Goal: Information Seeking & Learning: Compare options

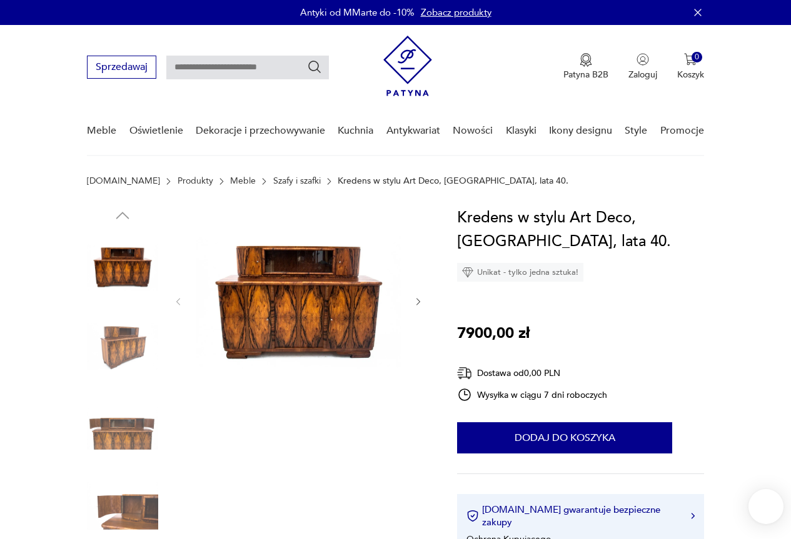
click at [292, 301] on img at bounding box center [298, 300] width 204 height 189
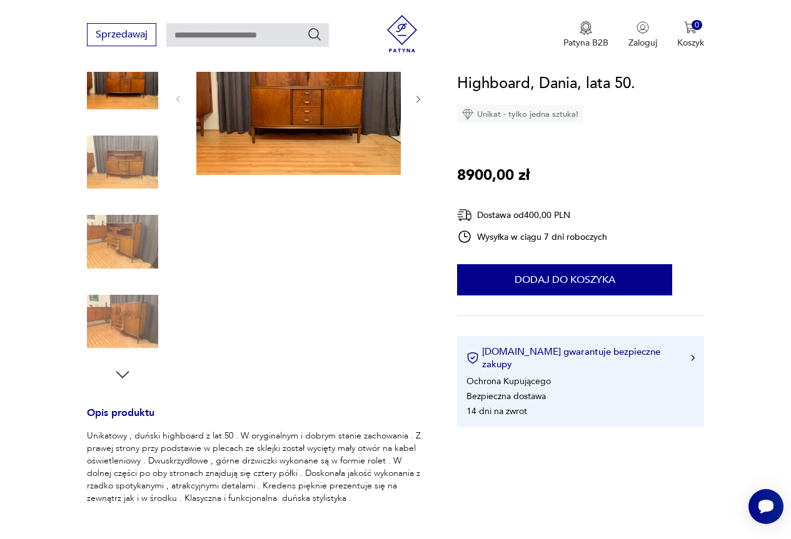
scroll to position [188, 0]
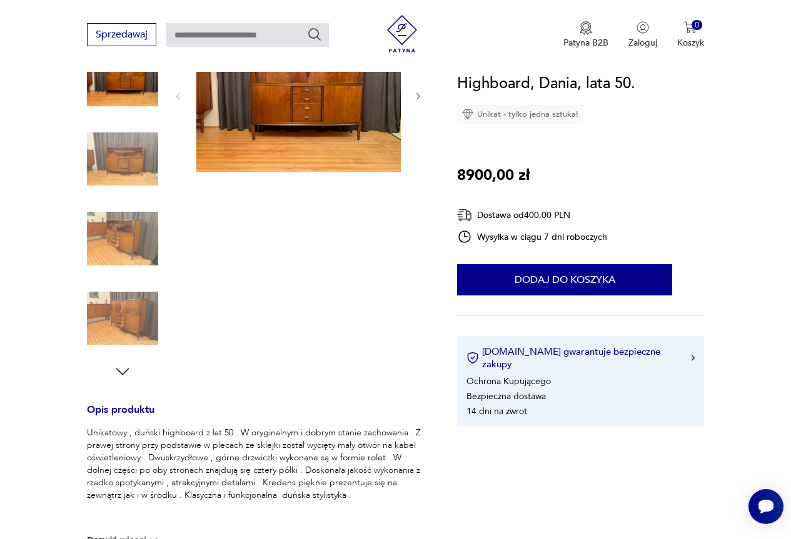
click at [305, 103] on img at bounding box center [298, 95] width 204 height 153
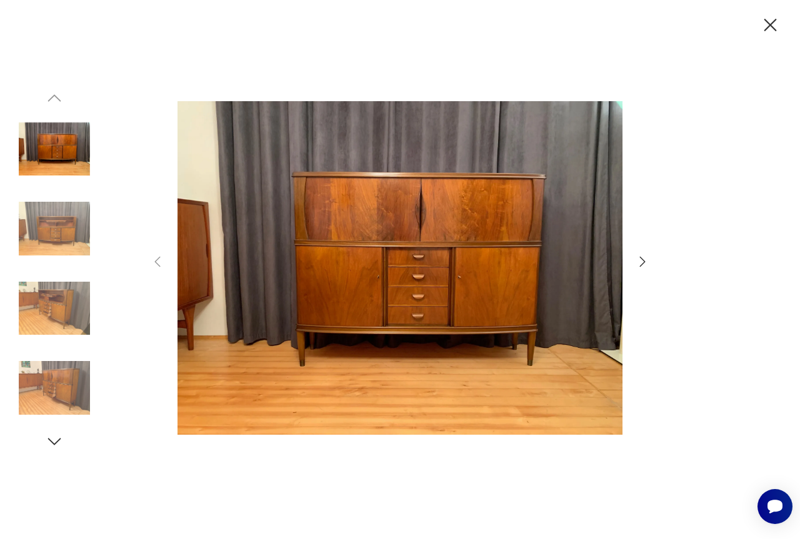
click at [454, 241] on img at bounding box center [400, 268] width 445 height 431
click at [645, 258] on icon "button" at bounding box center [642, 261] width 15 height 15
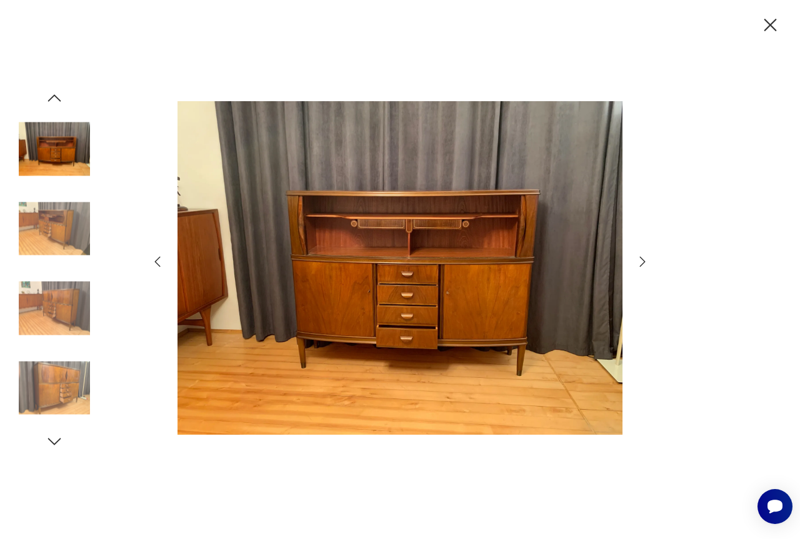
click at [645, 258] on icon "button" at bounding box center [642, 261] width 15 height 15
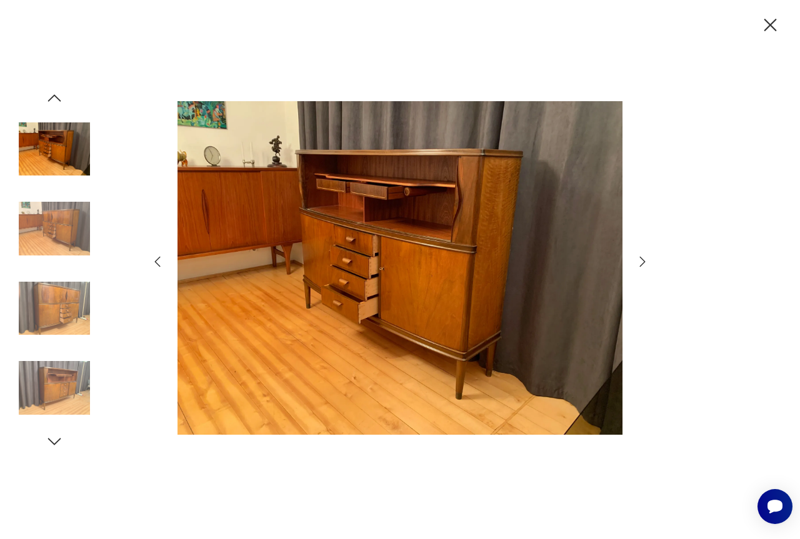
click at [645, 258] on icon "button" at bounding box center [642, 261] width 15 height 15
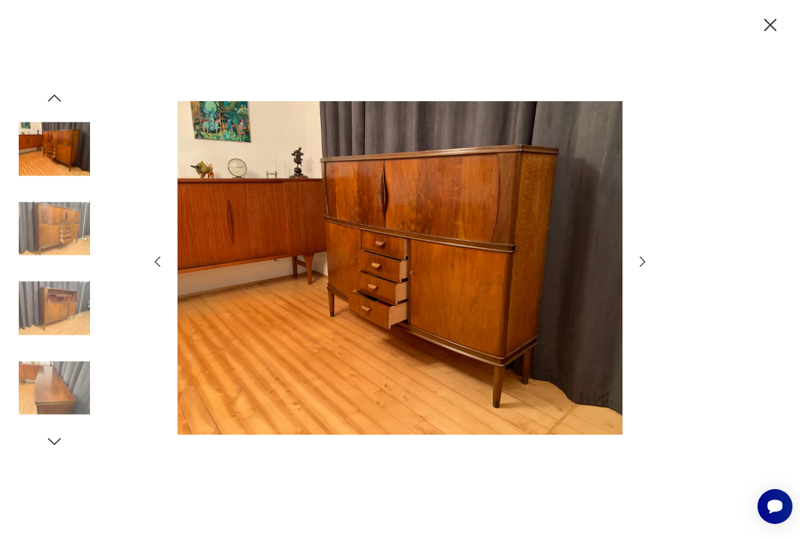
click at [645, 258] on icon "button" at bounding box center [642, 261] width 15 height 15
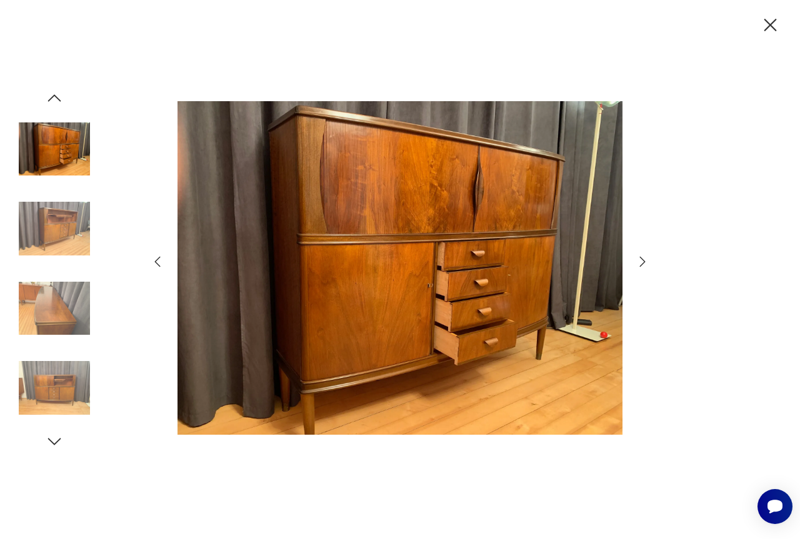
click at [772, 26] on icon "button" at bounding box center [770, 25] width 13 height 13
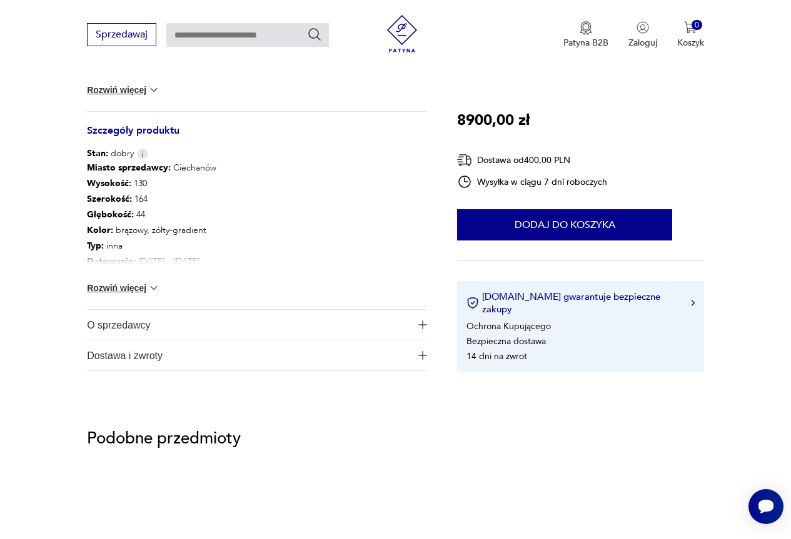
scroll to position [688, 0]
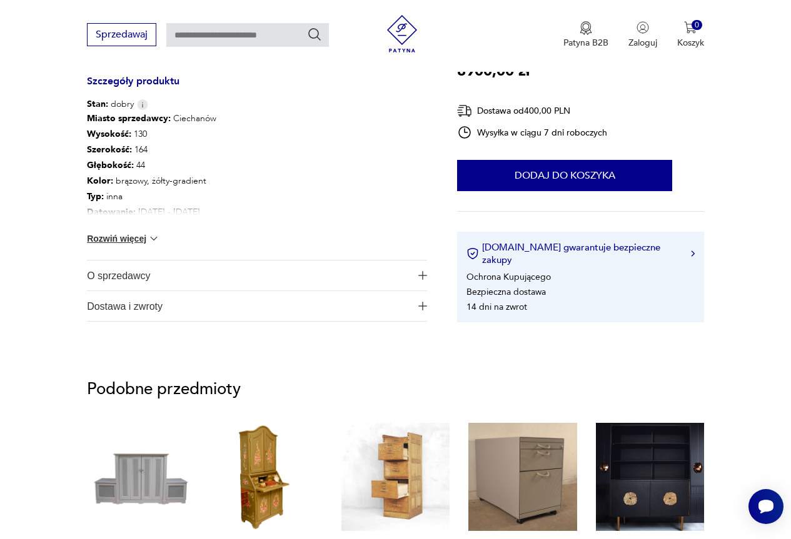
click at [141, 239] on button "Rozwiń więcej" at bounding box center [123, 239] width 73 height 13
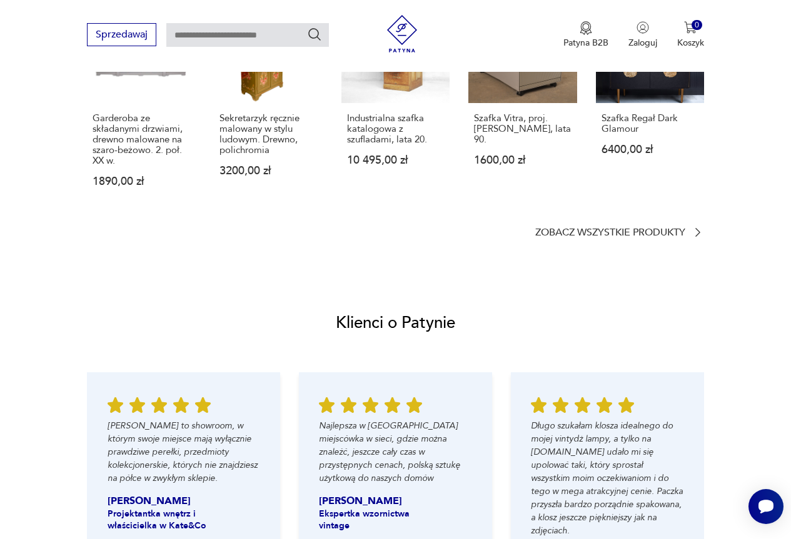
scroll to position [1188, 0]
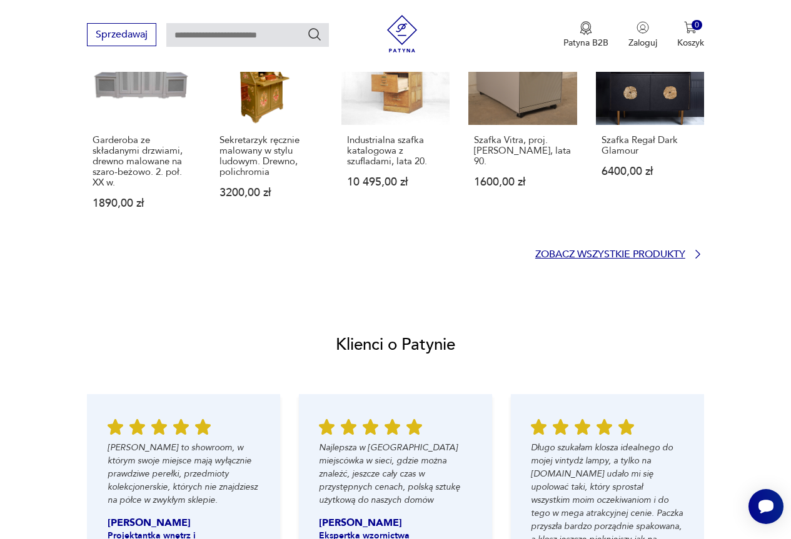
click at [600, 258] on p "Zobacz wszystkie produkty" at bounding box center [610, 255] width 150 height 8
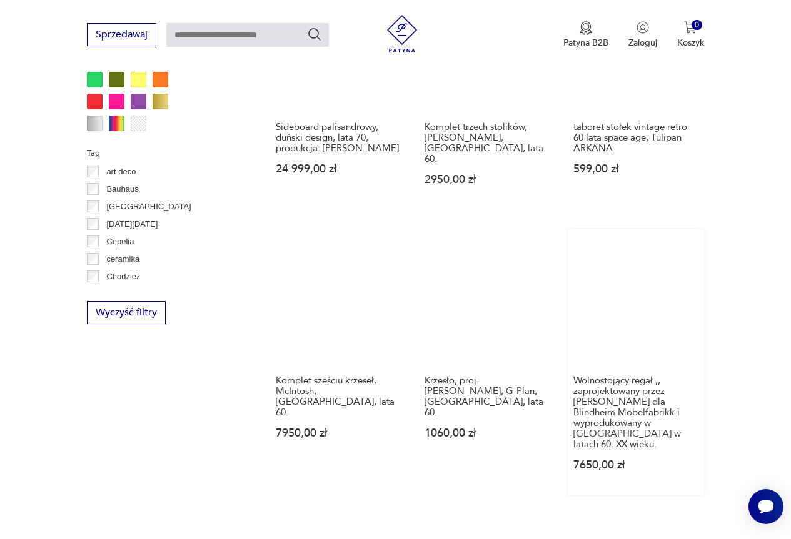
scroll to position [1143, 0]
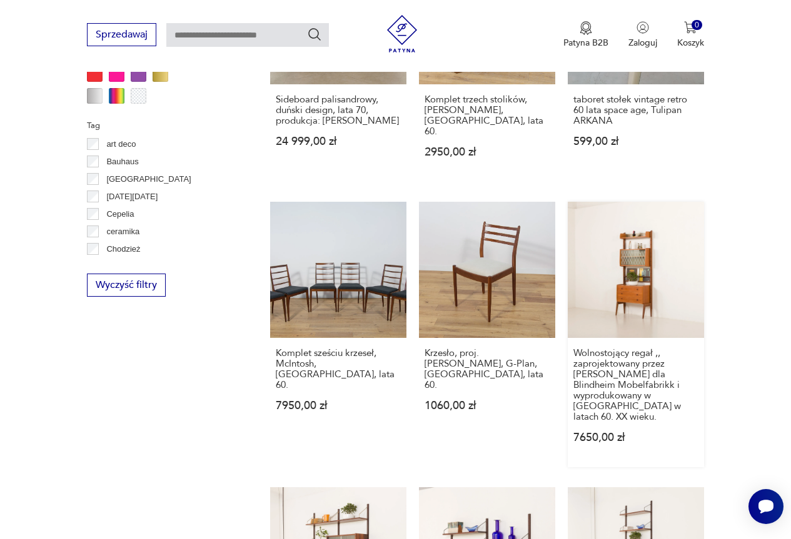
click at [645, 209] on link "Wolnostojący regał ,, zaprojektowany przez Johna Texmona dla Blindheim Mobelfab…" at bounding box center [636, 335] width 136 height 266
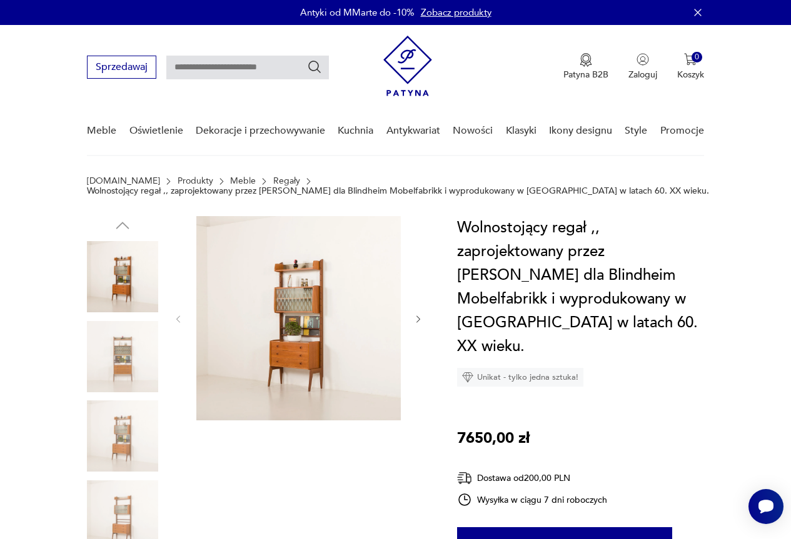
click at [298, 296] on img at bounding box center [298, 318] width 204 height 204
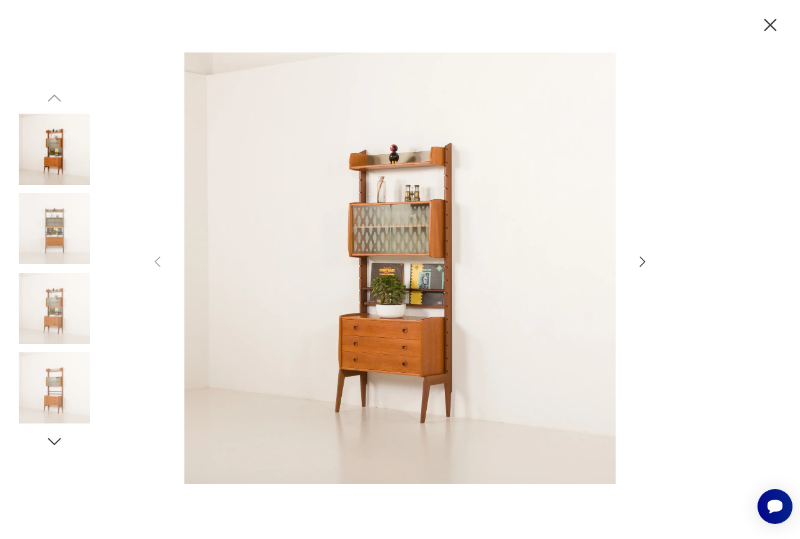
click at [422, 235] on img at bounding box center [400, 268] width 445 height 431
click at [641, 260] on icon "button" at bounding box center [642, 261] width 15 height 15
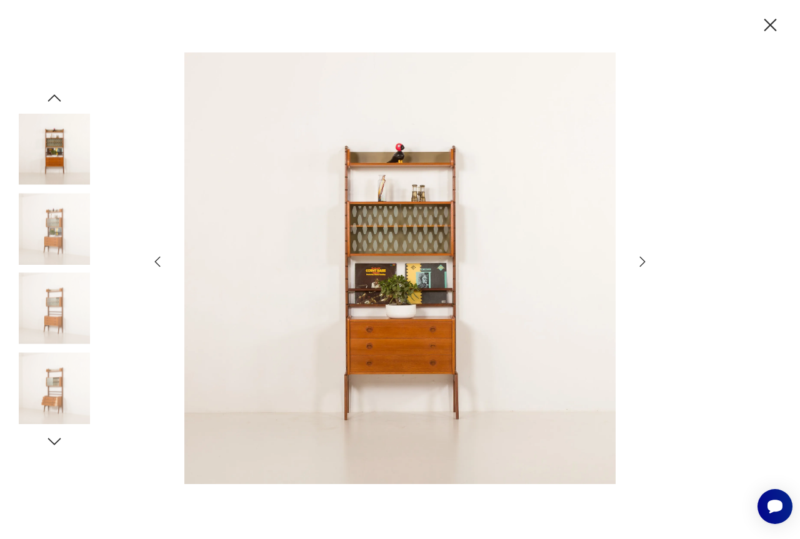
click at [63, 242] on img at bounding box center [54, 228] width 71 height 71
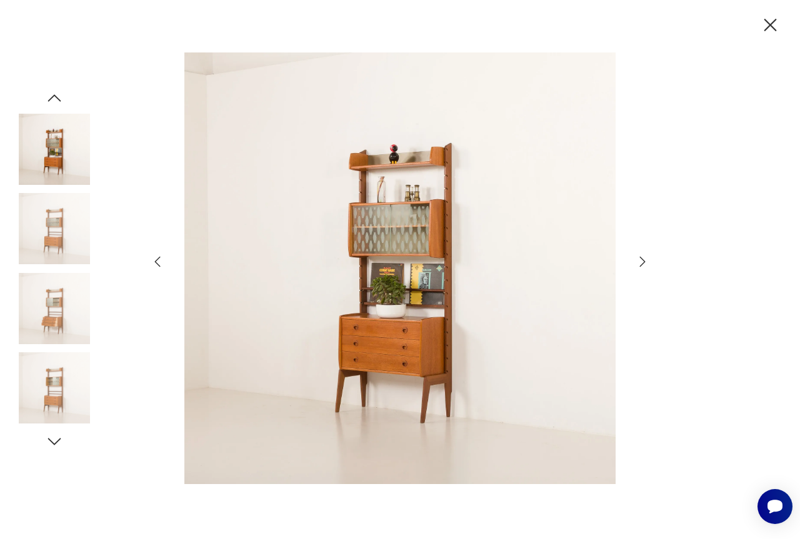
click at [53, 299] on img at bounding box center [54, 308] width 71 height 71
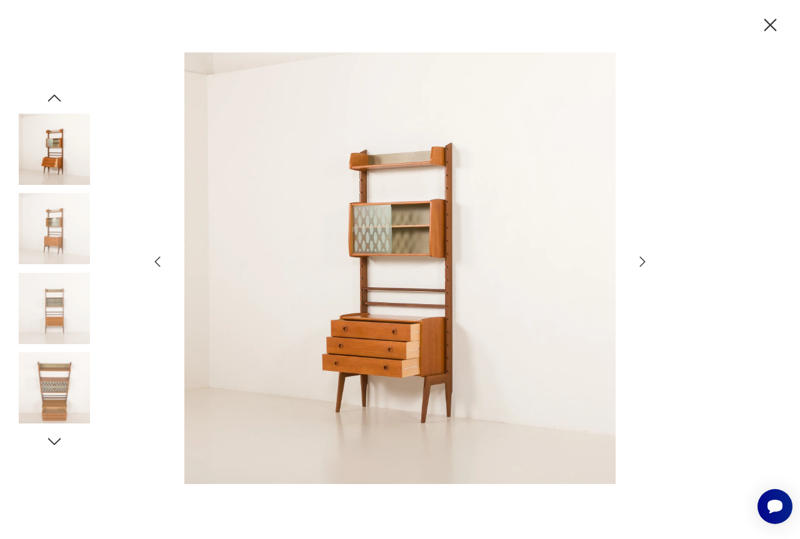
click at [51, 371] on img at bounding box center [54, 388] width 71 height 71
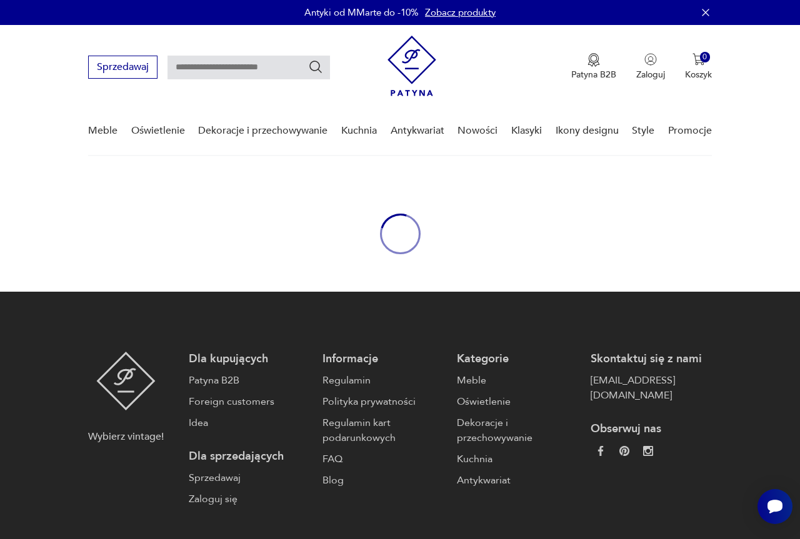
scroll to position [117, 0]
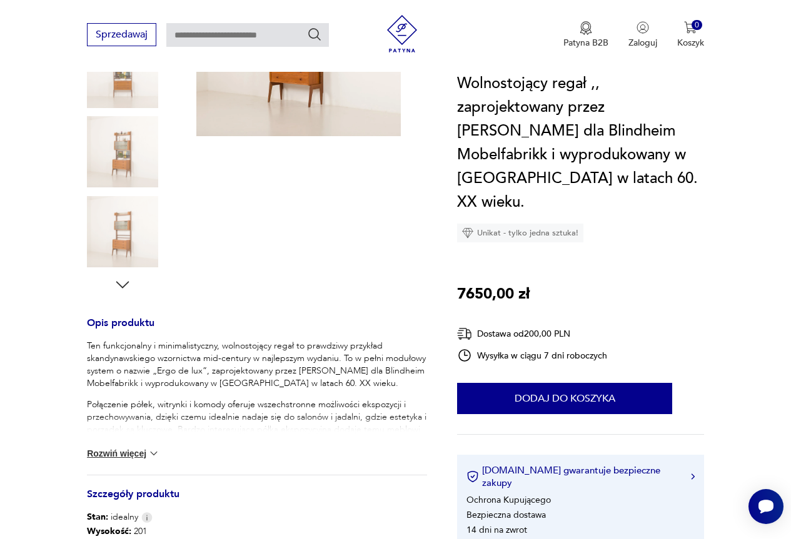
scroll to position [313, 0]
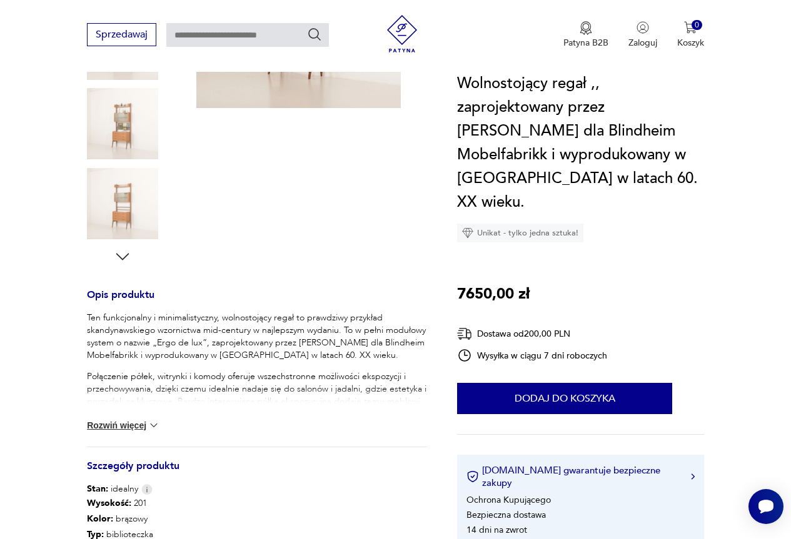
click at [133, 424] on button "Rozwiń więcej" at bounding box center [123, 425] width 73 height 13
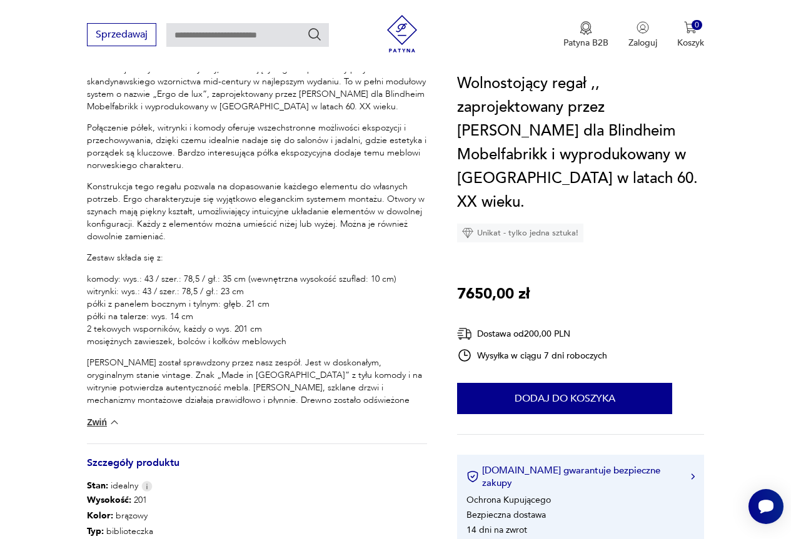
scroll to position [563, 0]
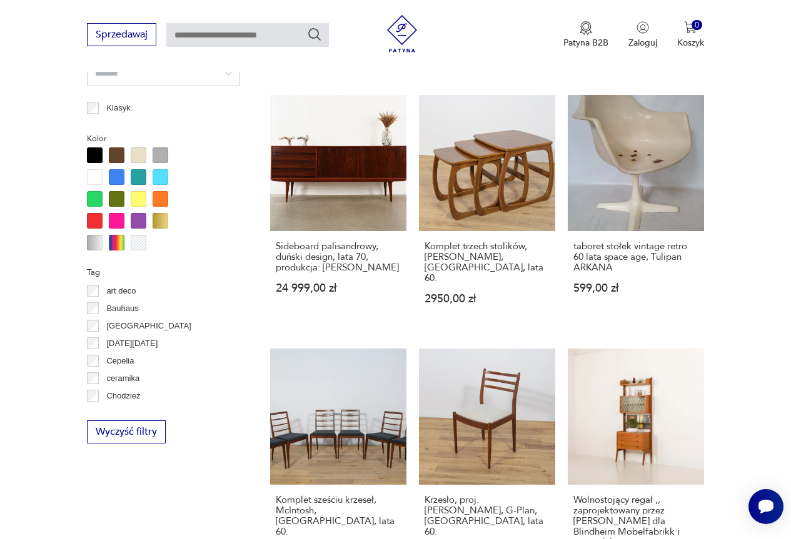
scroll to position [1000, 0]
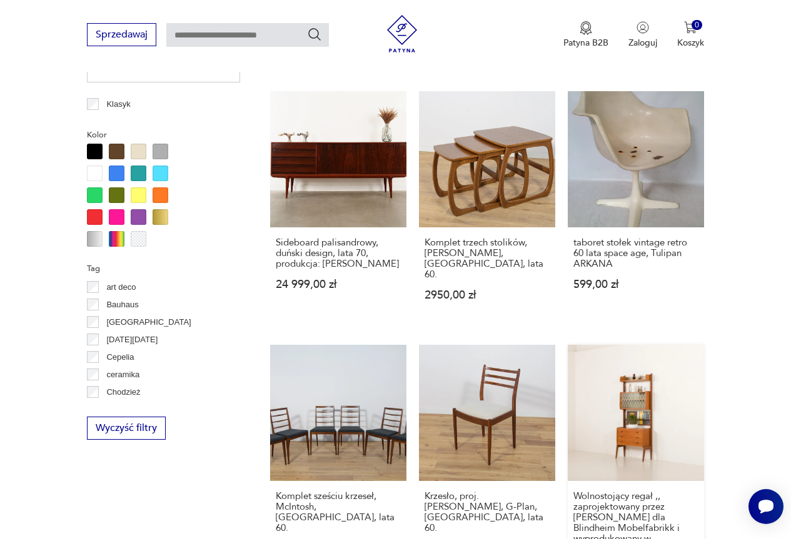
click at [633, 393] on link "Wolnostojący regał ,, zaprojektowany przez Johna Texmona dla Blindheim Mobelfab…" at bounding box center [636, 478] width 136 height 266
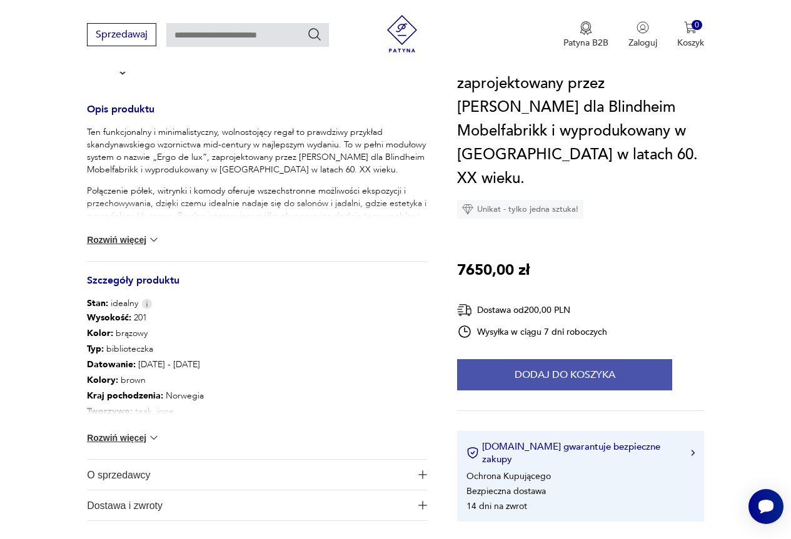
scroll to position [500, 0]
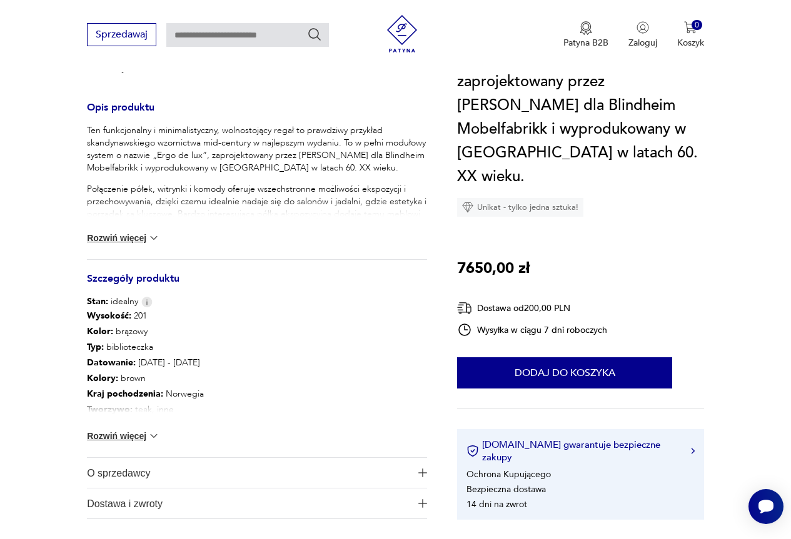
click at [129, 428] on div "Wysokość : 201 Kolor: brązowy Typ : biblioteczka Datowanie : 1960 - 1969 Kolory…" at bounding box center [257, 382] width 340 height 149
click at [128, 435] on button "Rozwiń więcej" at bounding box center [123, 436] width 73 height 13
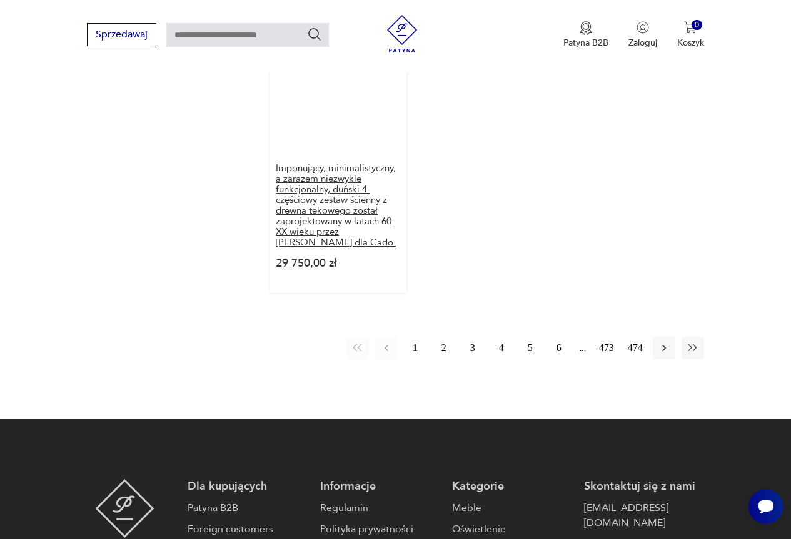
scroll to position [1938, 0]
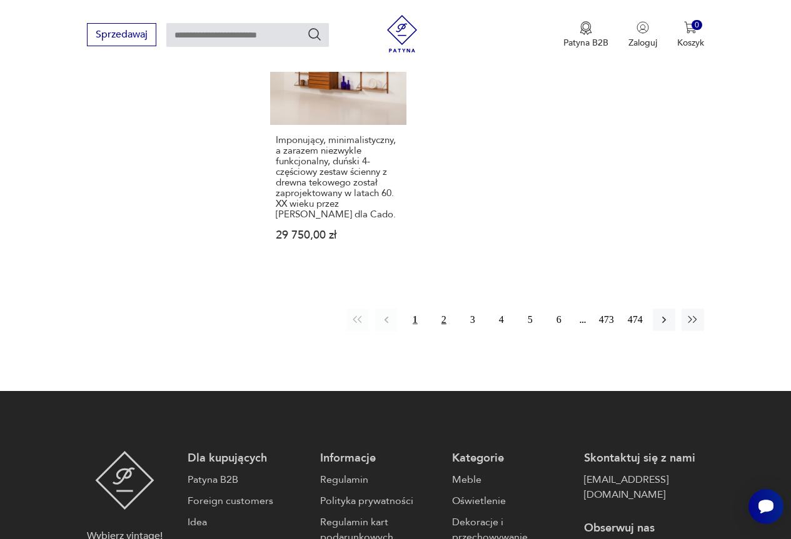
click at [450, 309] on button "2" at bounding box center [444, 320] width 23 height 23
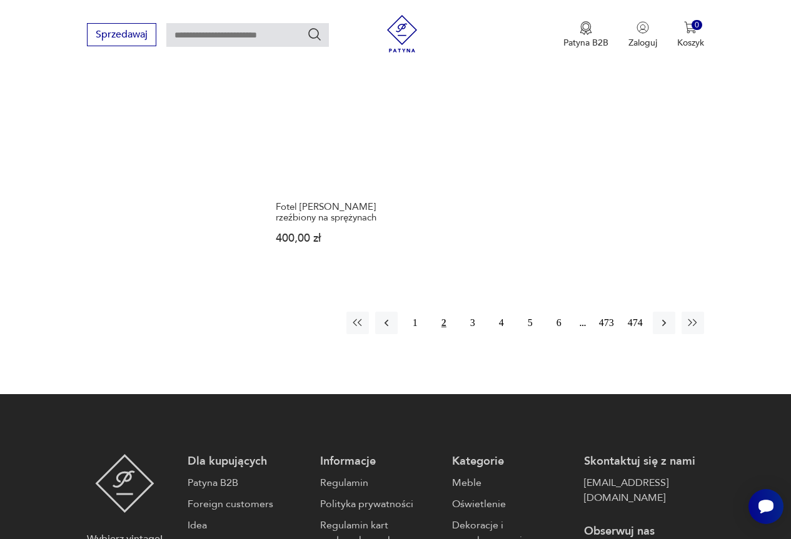
scroll to position [1769, 0]
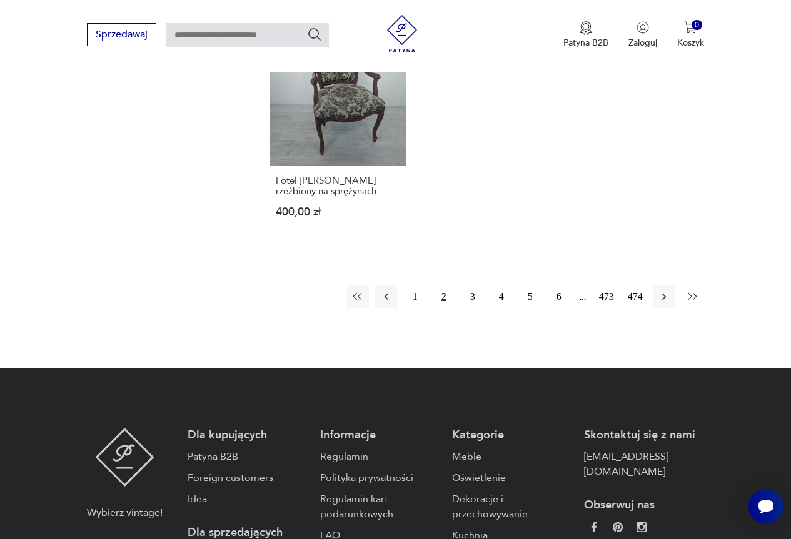
click at [691, 297] on icon "button" at bounding box center [692, 297] width 13 height 13
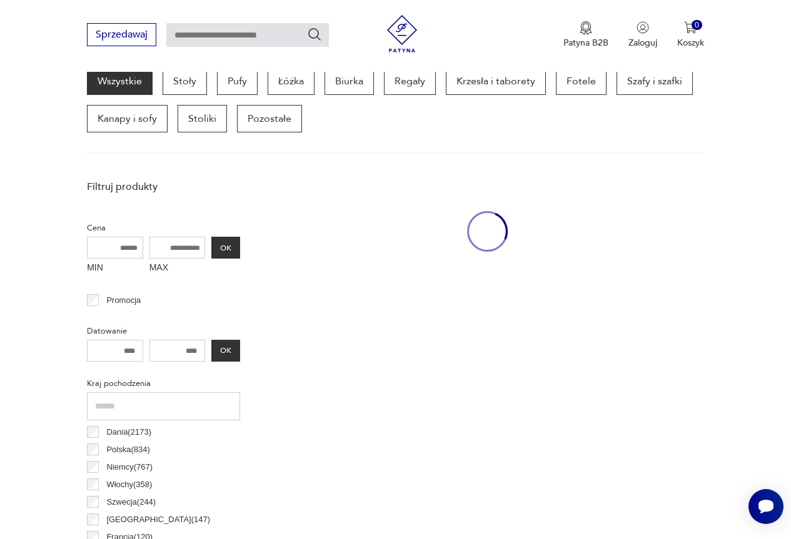
scroll to position [332, 0]
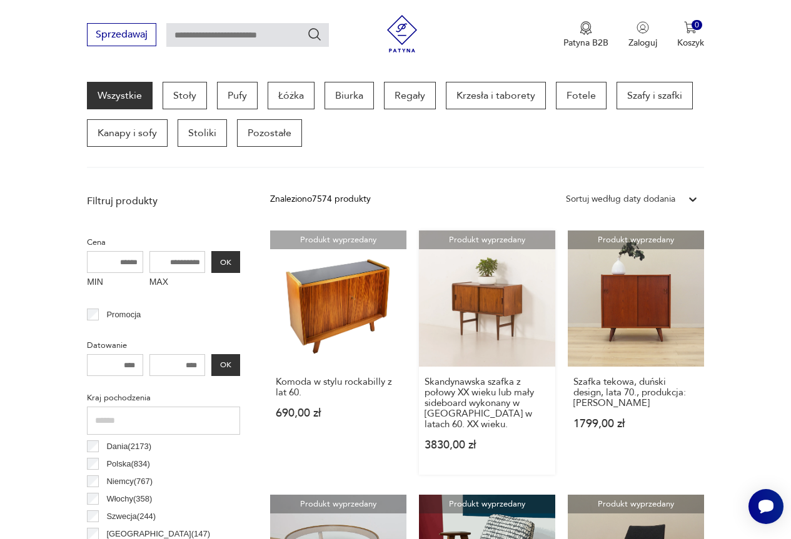
click at [503, 303] on link "Produkt wyprzedany Skandynawska szafka z połowy XX wieku lub mały sideboard wyk…" at bounding box center [487, 353] width 136 height 244
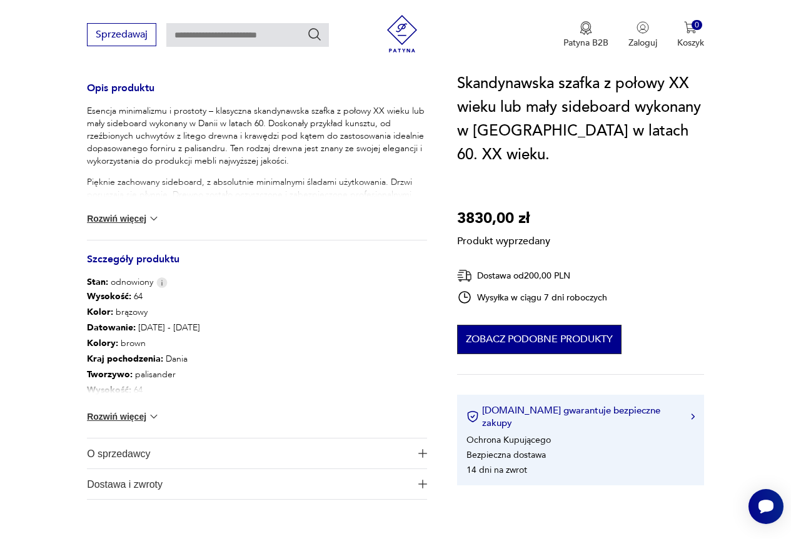
scroll to position [563, 0]
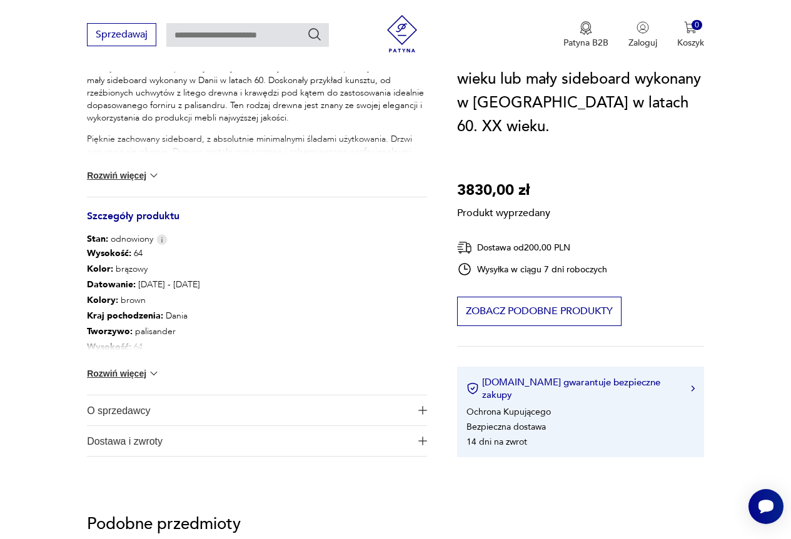
click at [119, 368] on button "Rozwiń więcej" at bounding box center [123, 374] width 73 height 13
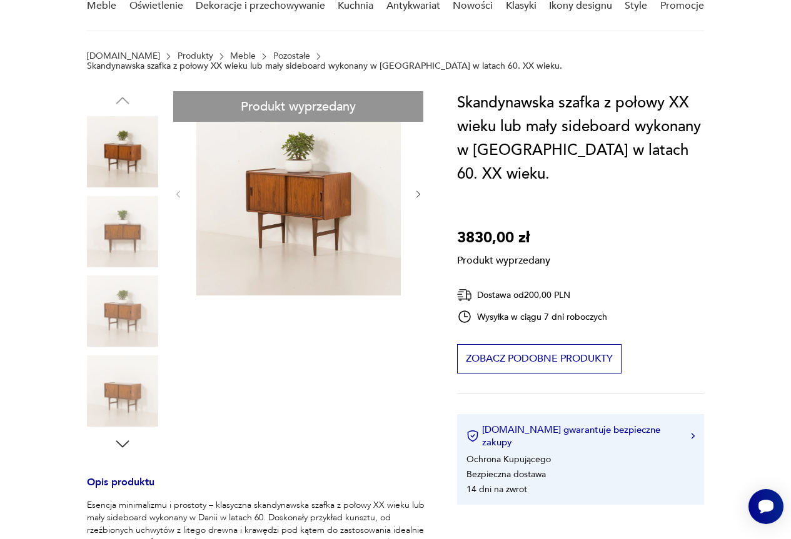
scroll to position [63, 0]
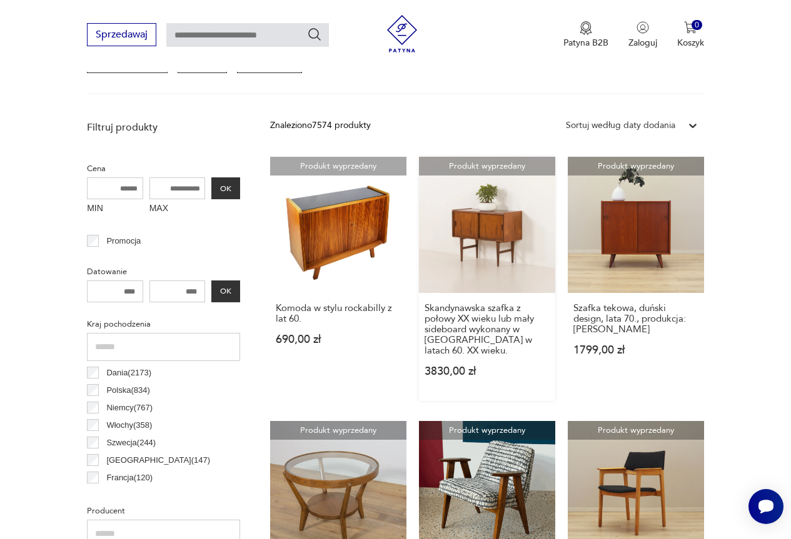
scroll to position [457, 0]
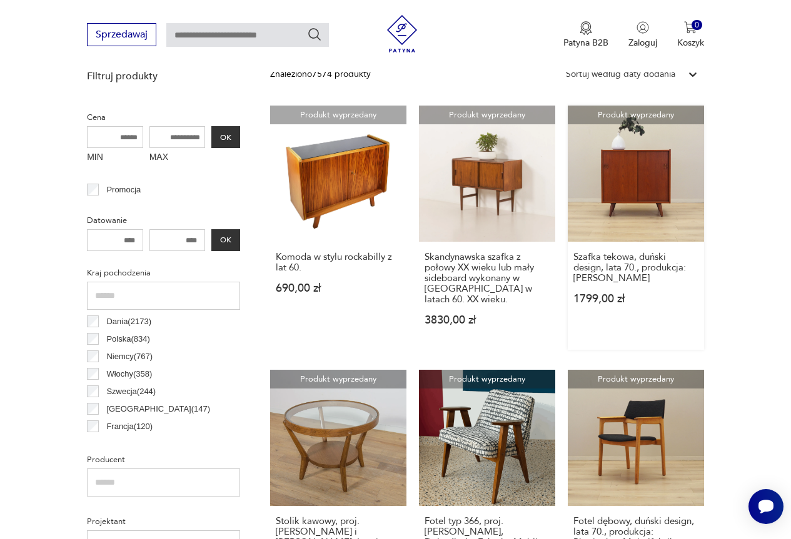
click at [641, 171] on link "Produkt wyprzedany Szafka tekowa, duński design, lata 70., produkcja: Dania 179…" at bounding box center [636, 228] width 136 height 244
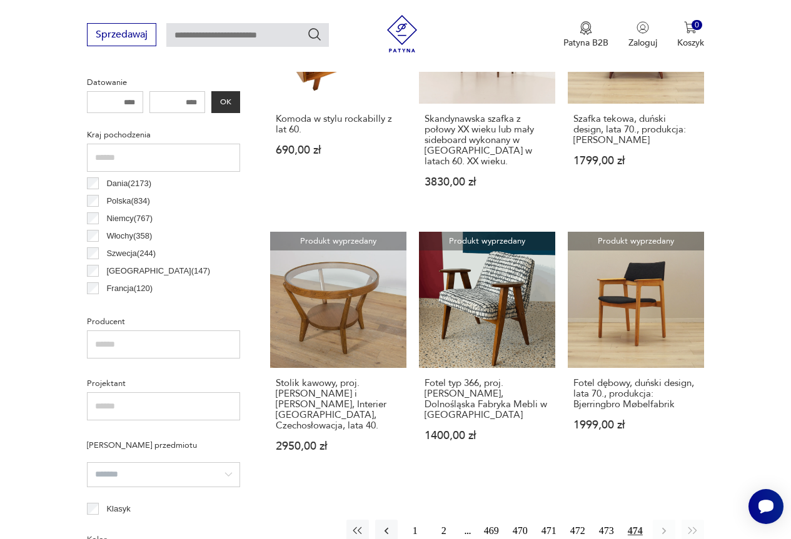
scroll to position [644, 0]
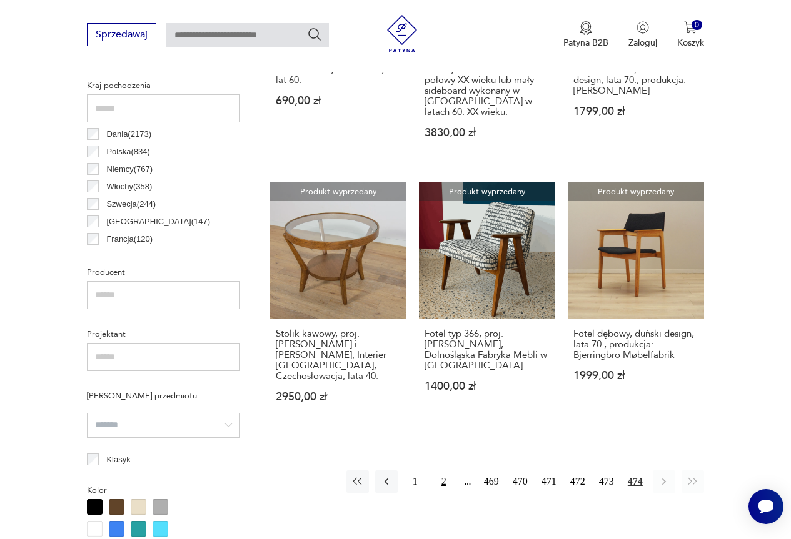
click at [443, 471] on button "2" at bounding box center [444, 482] width 23 height 23
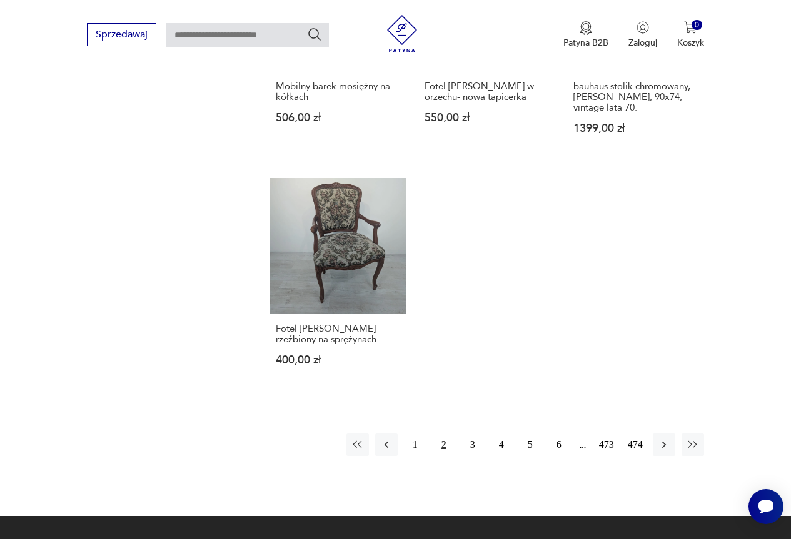
scroll to position [1644, 0]
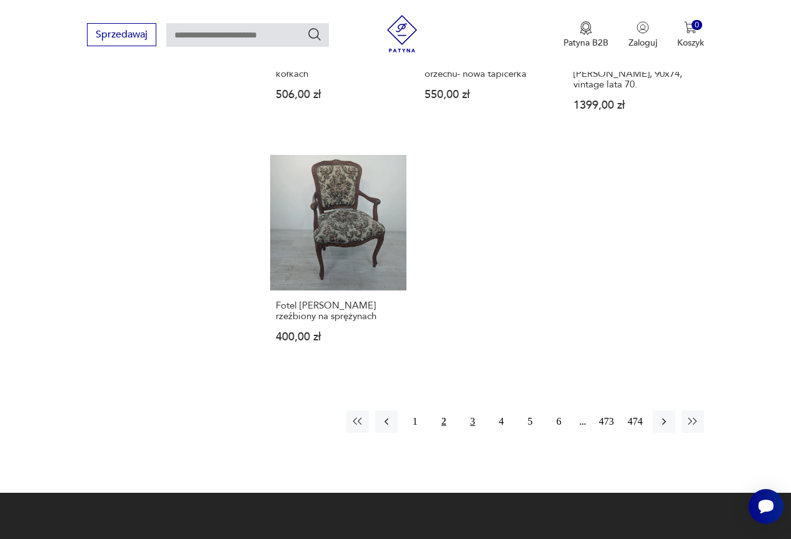
click at [476, 425] on button "3" at bounding box center [472, 422] width 23 height 23
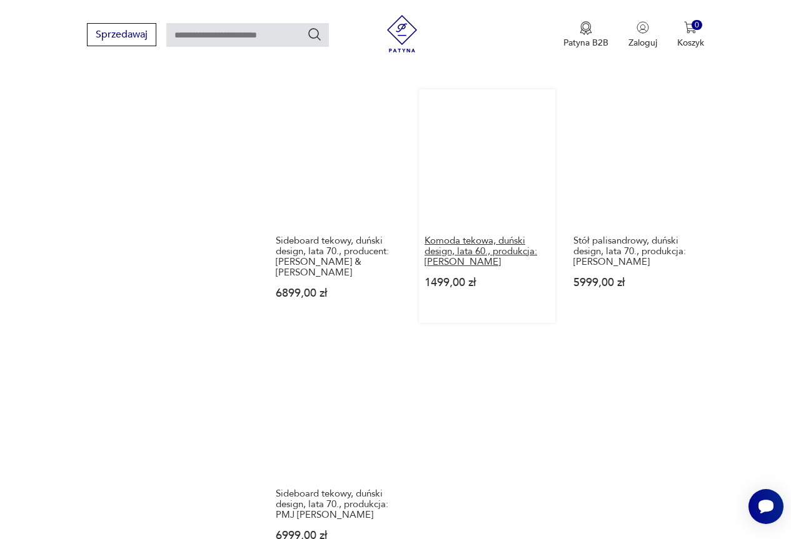
scroll to position [1519, 0]
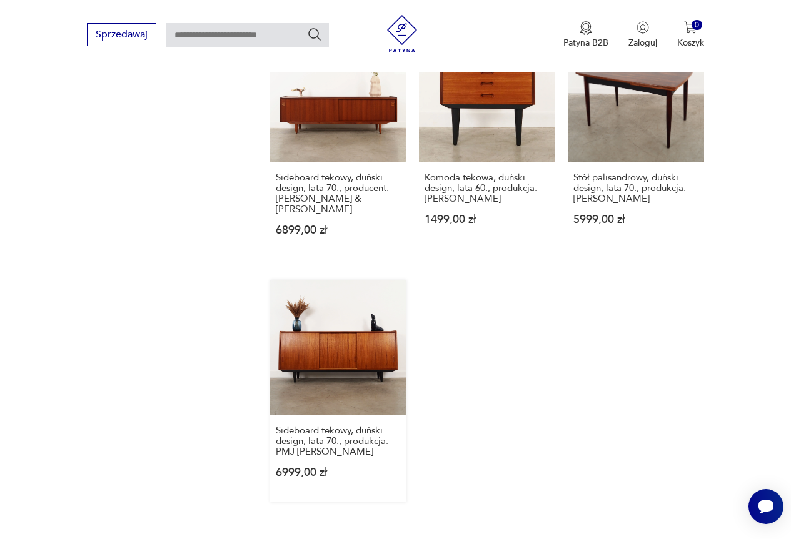
click at [362, 339] on link "Sideboard tekowy, duński design, lata 70., produkcja: PMJ Viby J 6999,00 zł" at bounding box center [338, 391] width 136 height 223
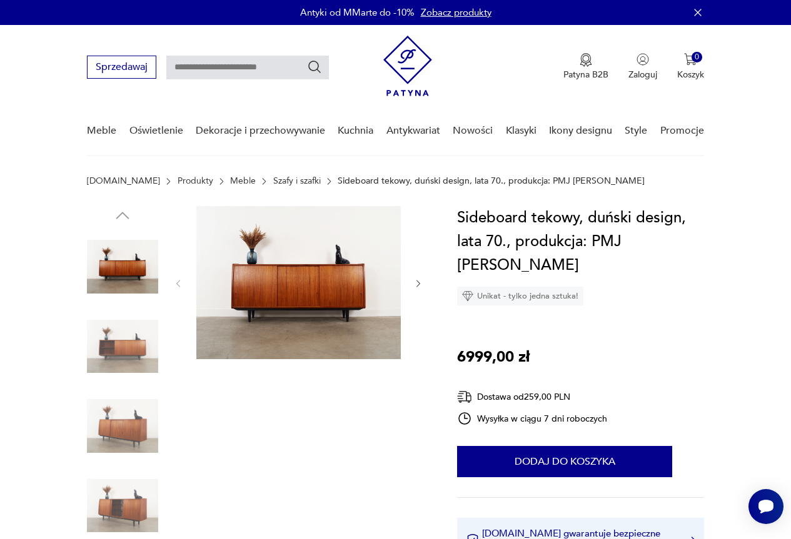
click at [328, 291] on img at bounding box center [298, 282] width 204 height 153
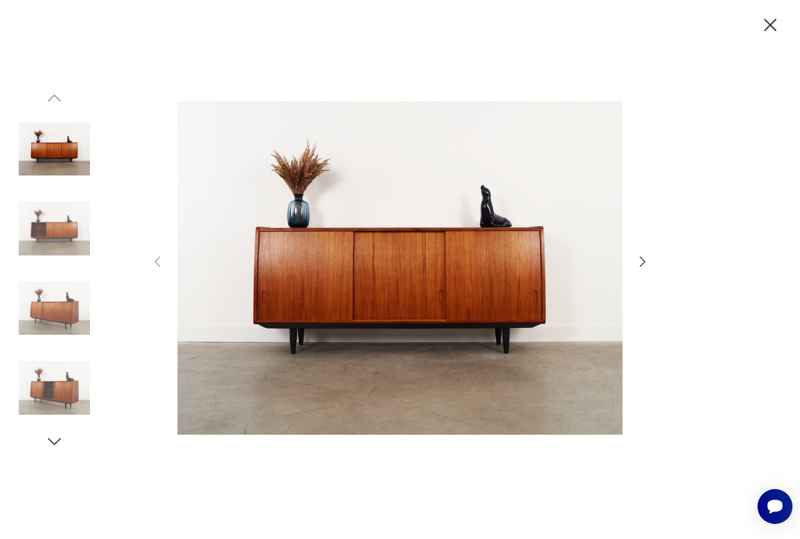
click at [643, 261] on icon "button" at bounding box center [642, 261] width 15 height 15
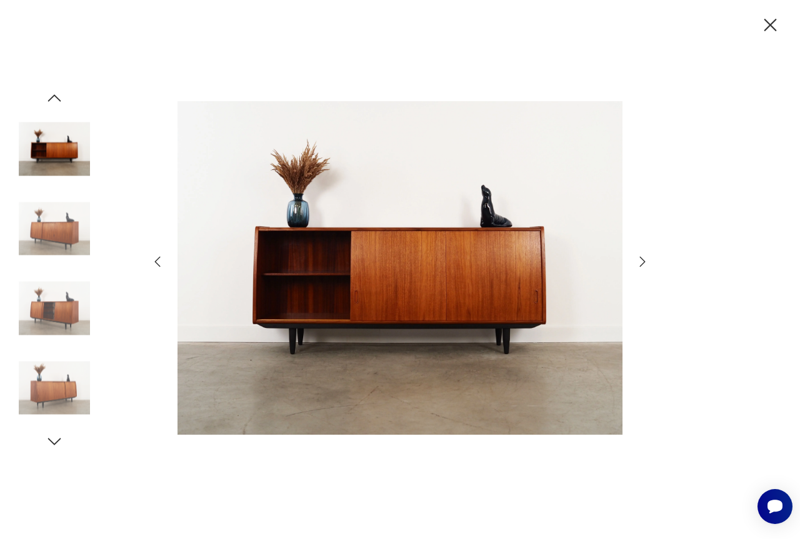
click at [643, 261] on icon "button" at bounding box center [642, 261] width 15 height 15
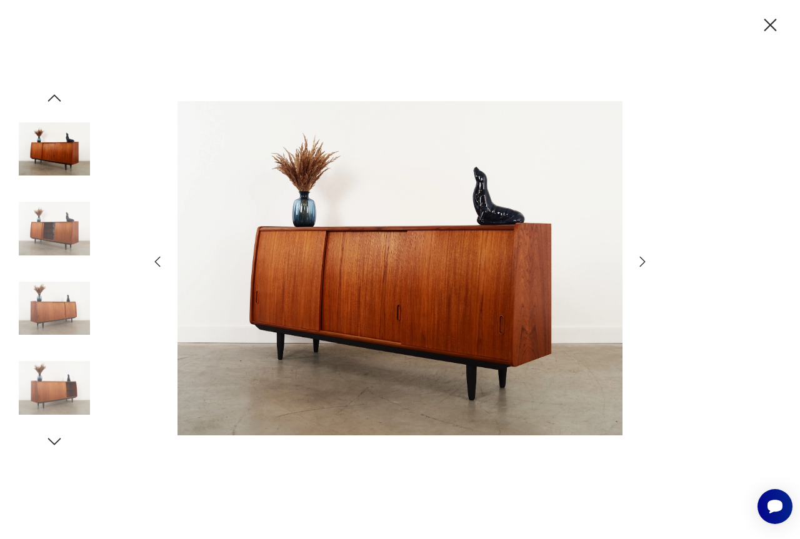
click at [770, 24] on icon "button" at bounding box center [770, 25] width 13 height 13
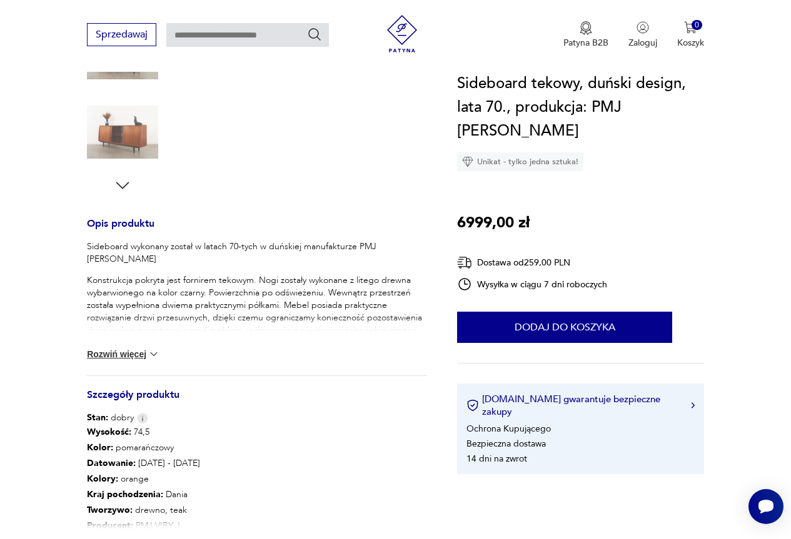
scroll to position [375, 0]
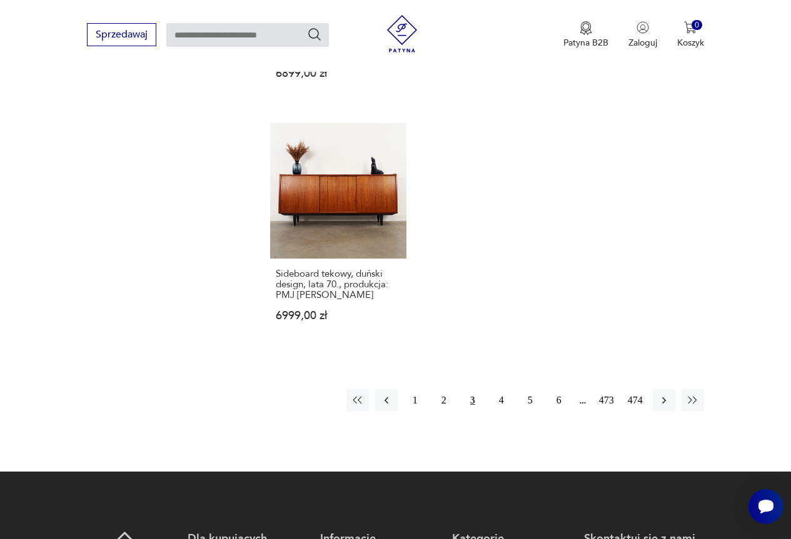
scroll to position [1700, 0]
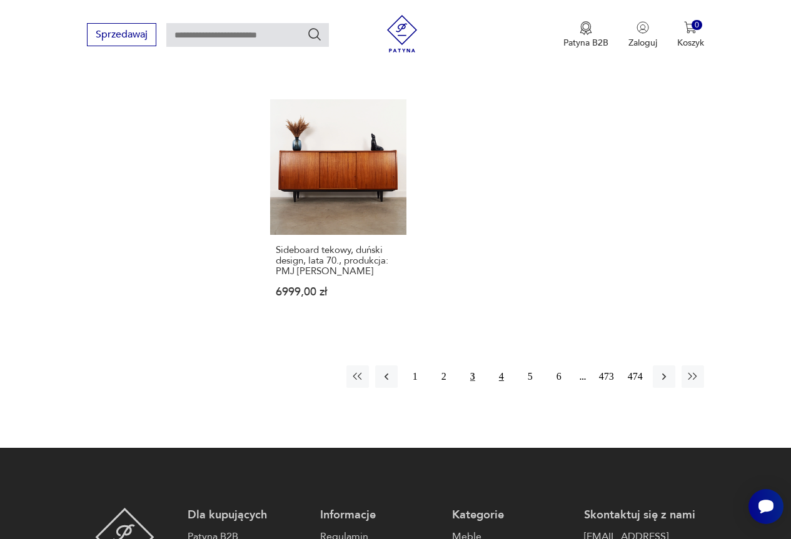
click at [501, 366] on button "4" at bounding box center [501, 377] width 23 height 23
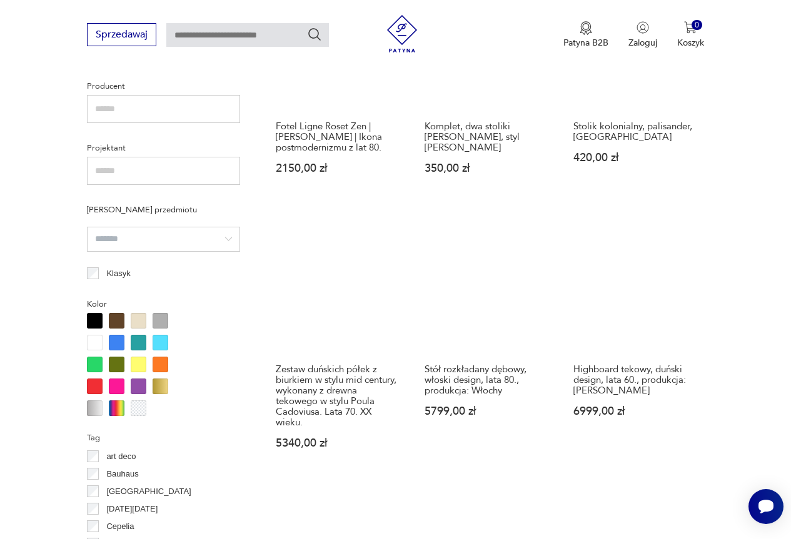
scroll to position [894, 0]
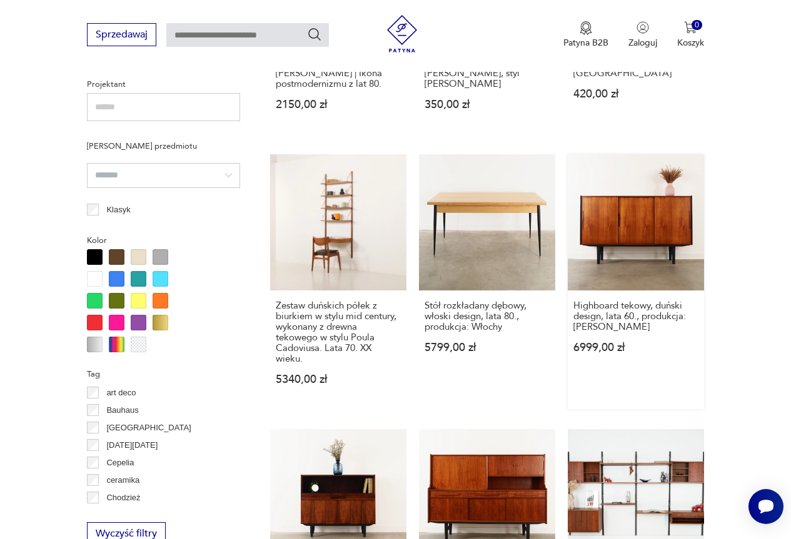
click at [631, 229] on link "Highboard tekowy, duński design, lata 60., produkcja: Dania 6999,00 zł" at bounding box center [636, 281] width 136 height 255
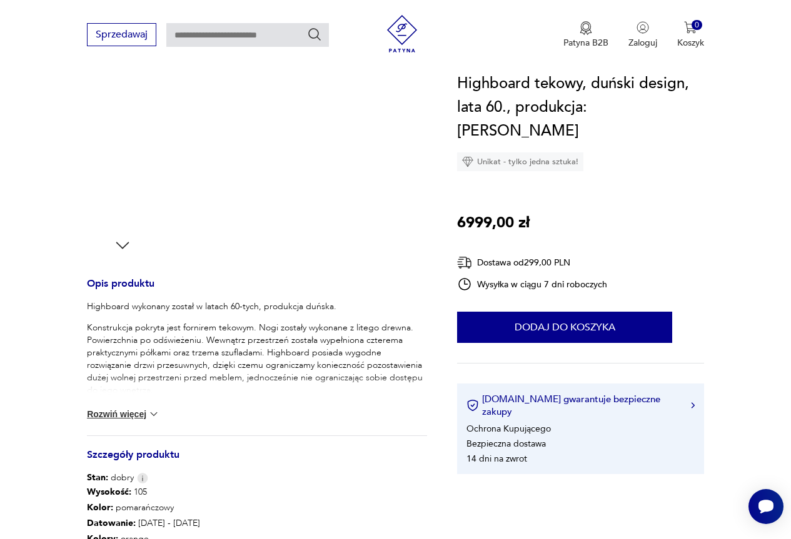
scroll to position [188, 0]
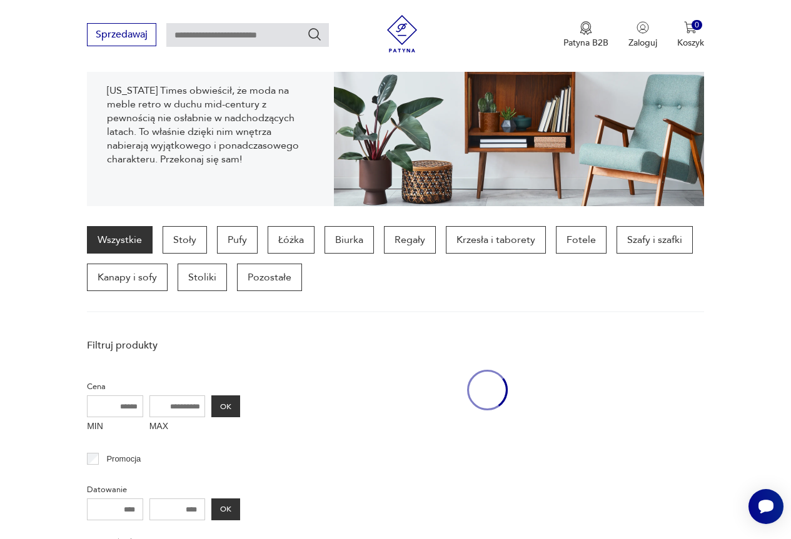
scroll to position [1010, 0]
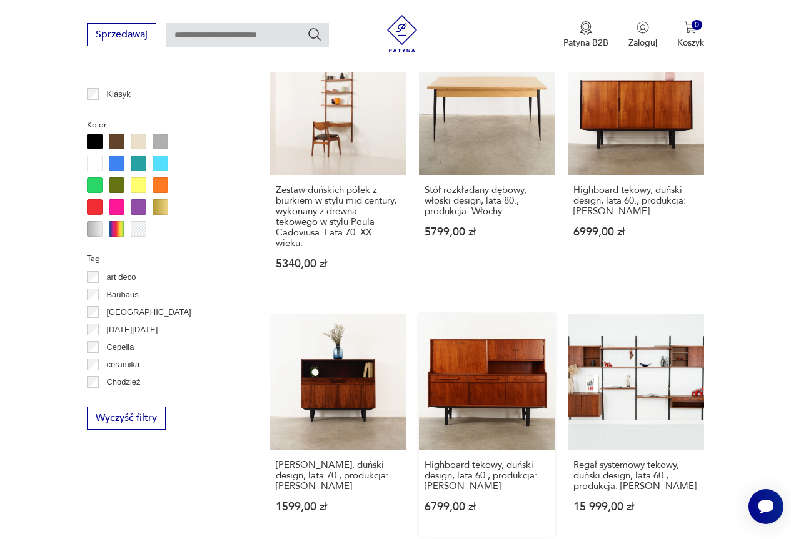
click at [488, 388] on link "Highboard tekowy, duński design, lata 60., produkcja: Dania 6799,00 zł" at bounding box center [487, 425] width 136 height 223
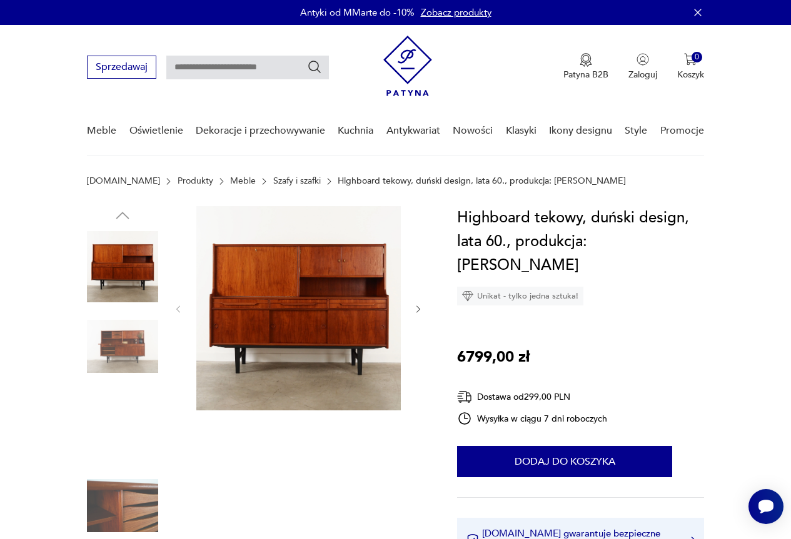
click at [363, 304] on img at bounding box center [298, 308] width 204 height 204
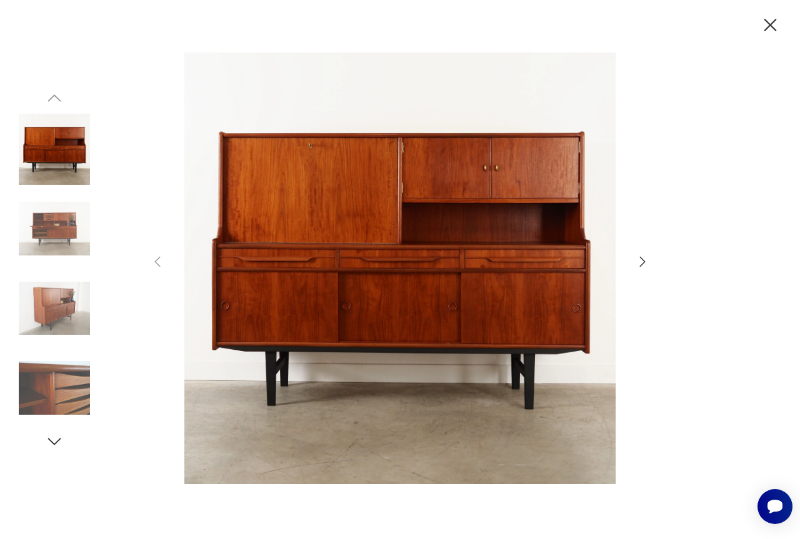
click at [642, 259] on icon "button" at bounding box center [643, 262] width 6 height 10
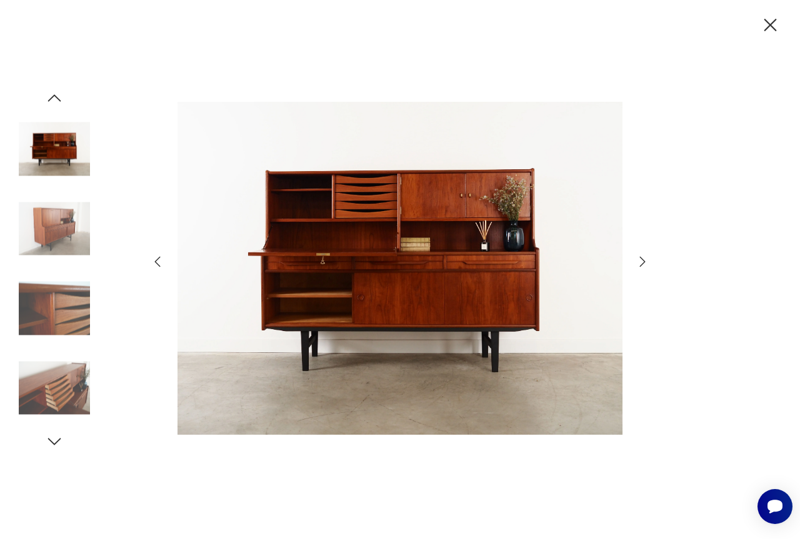
click at [641, 263] on icon "button" at bounding box center [642, 261] width 15 height 15
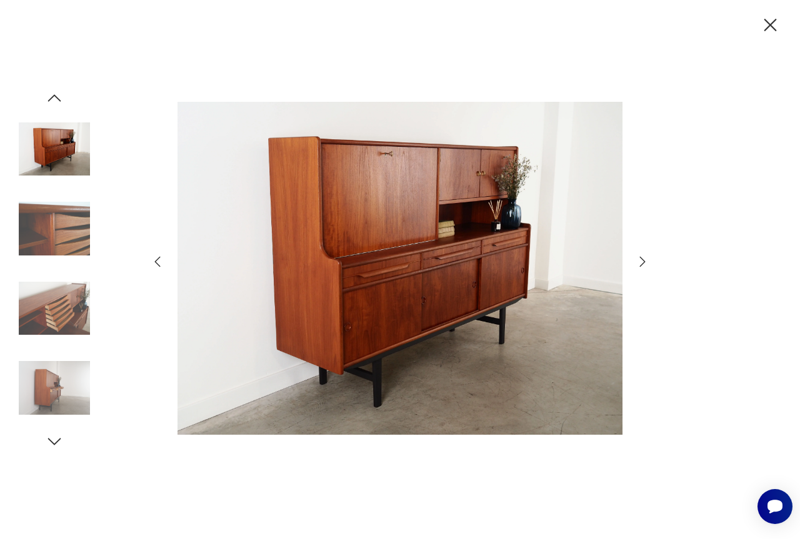
click at [641, 263] on icon "button" at bounding box center [642, 261] width 15 height 15
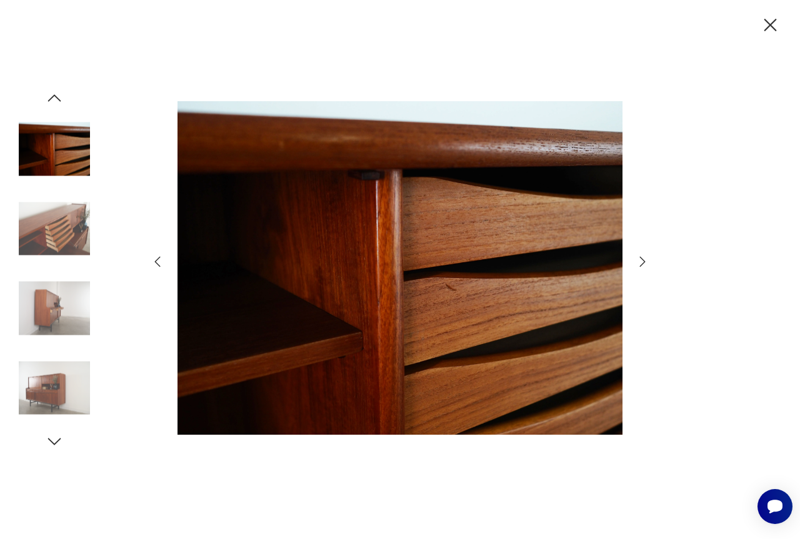
click at [641, 263] on icon "button" at bounding box center [642, 261] width 15 height 15
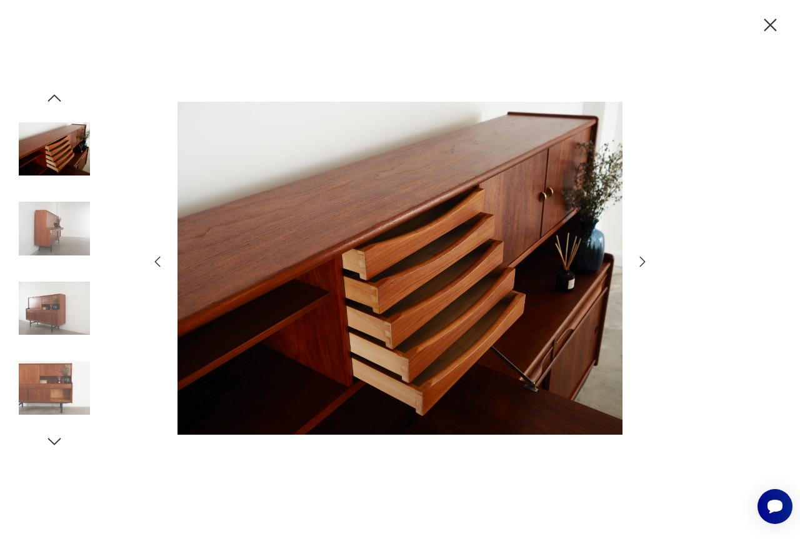
click at [764, 21] on icon "button" at bounding box center [770, 25] width 22 height 22
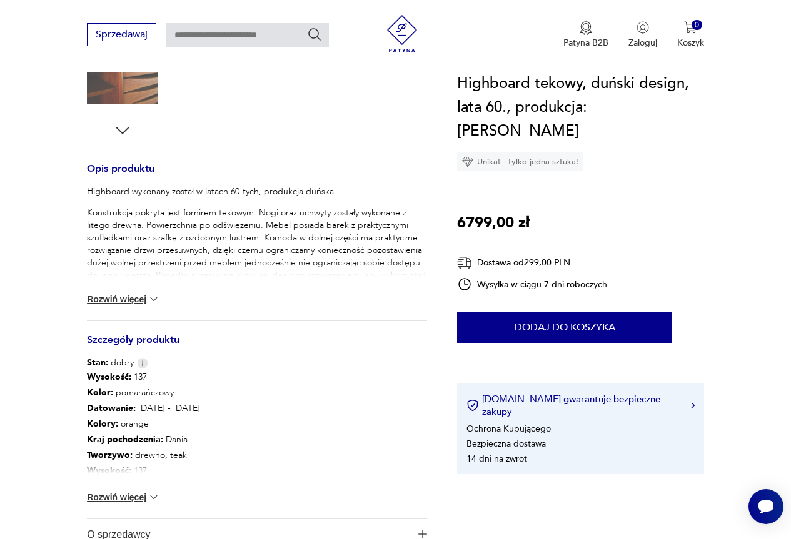
scroll to position [438, 0]
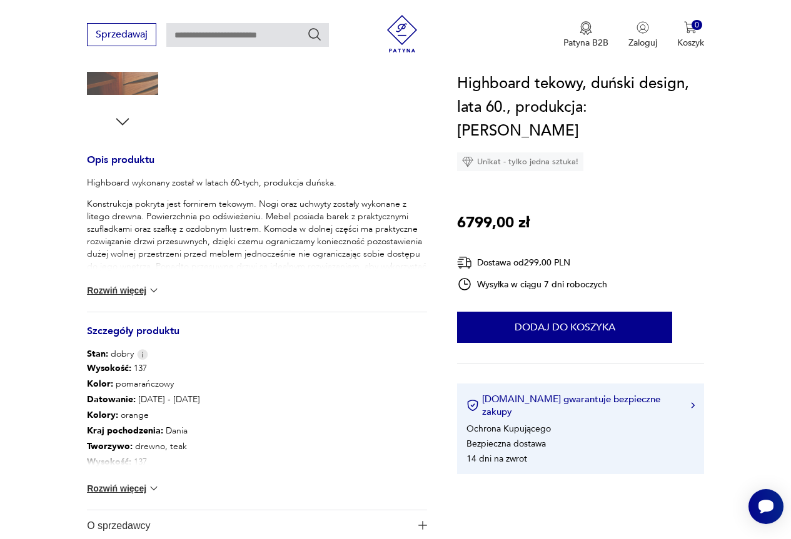
click at [148, 484] on img at bounding box center [154, 489] width 13 height 13
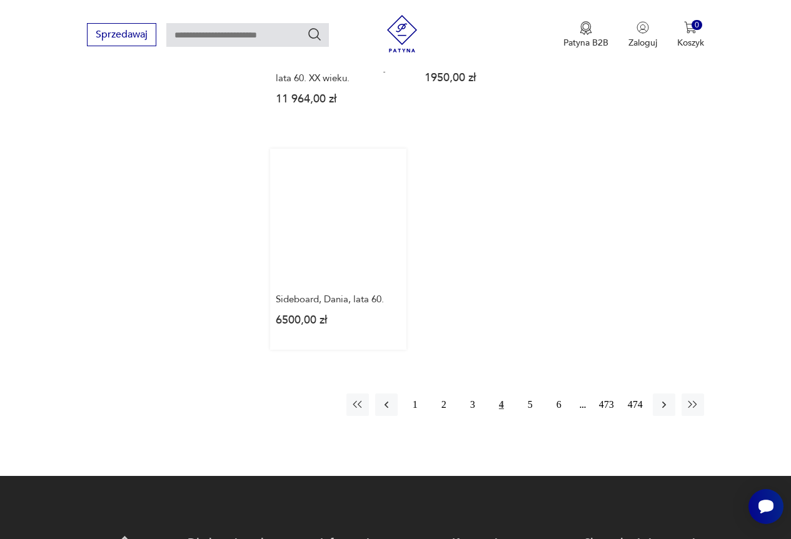
scroll to position [1688, 0]
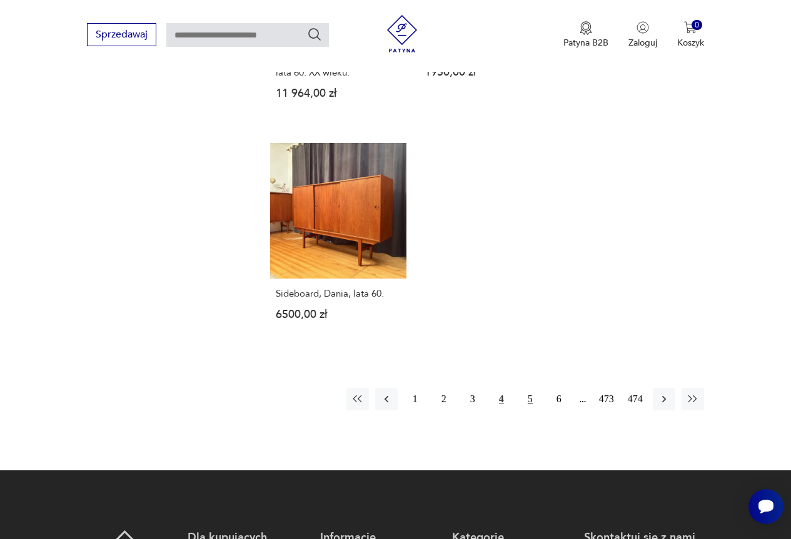
click at [527, 388] on button "5" at bounding box center [530, 399] width 23 height 23
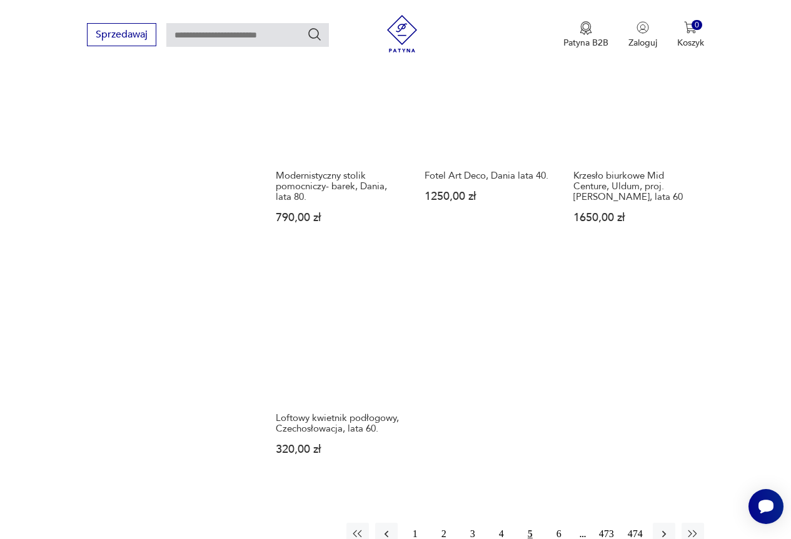
scroll to position [1582, 0]
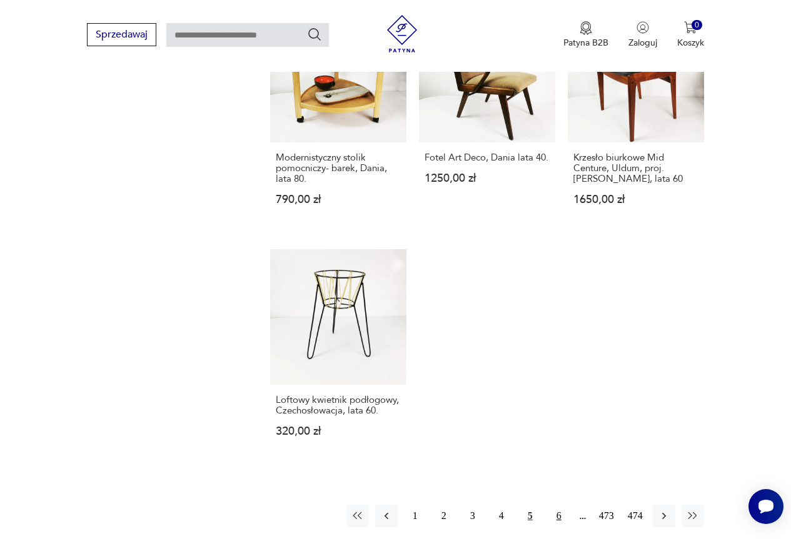
click at [558, 505] on button "6" at bounding box center [559, 516] width 23 height 23
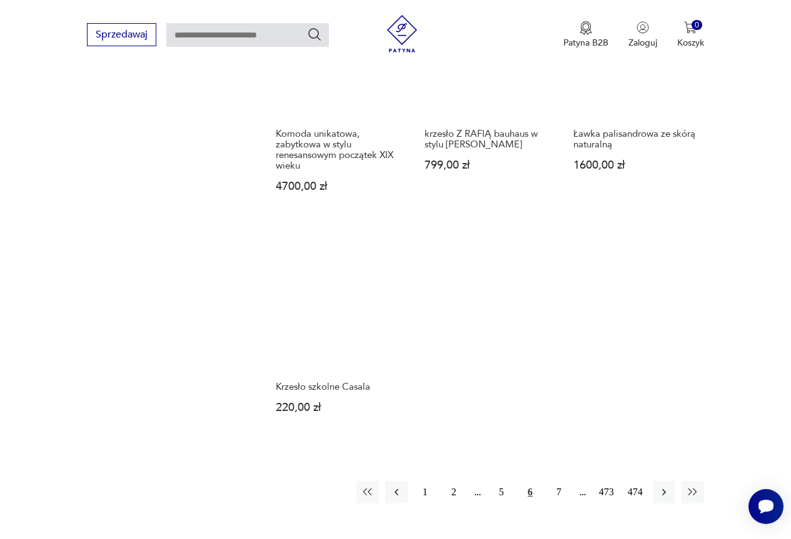
scroll to position [1644, 0]
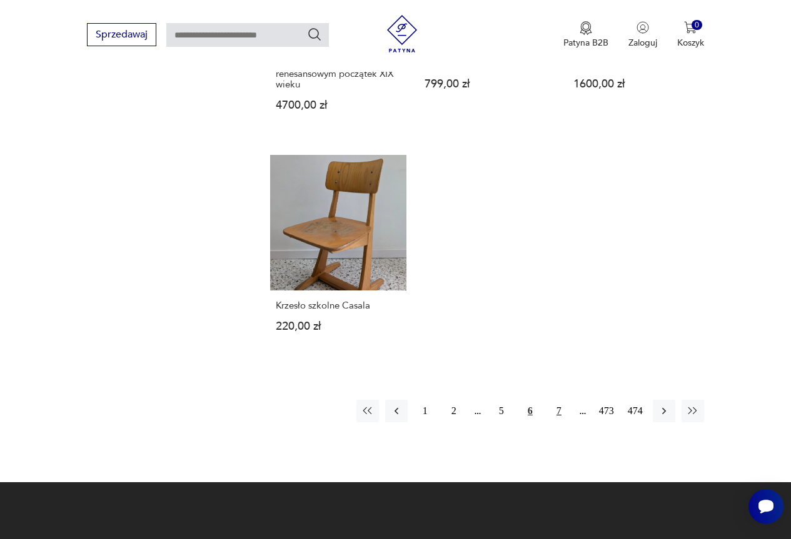
click at [560, 400] on button "7" at bounding box center [559, 411] width 23 height 23
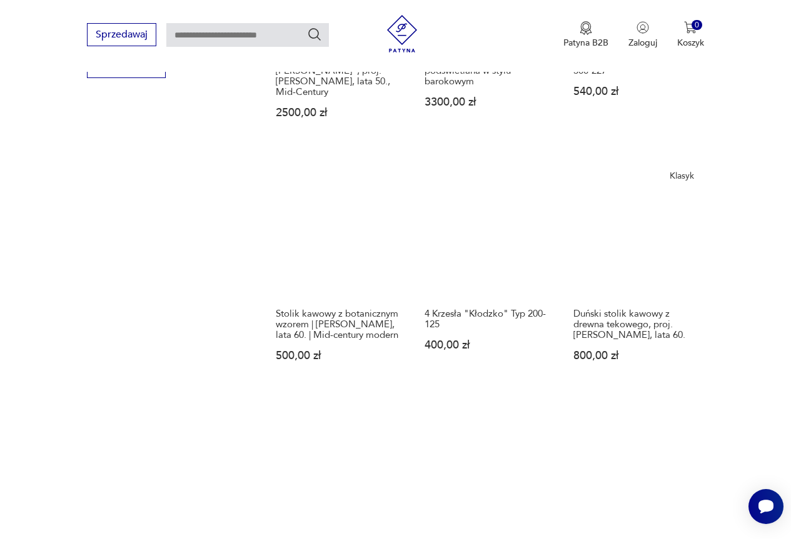
scroll to position [1394, 0]
